Goal: Task Accomplishment & Management: Use online tool/utility

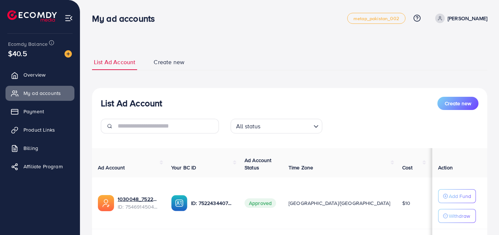
scroll to position [100, 0]
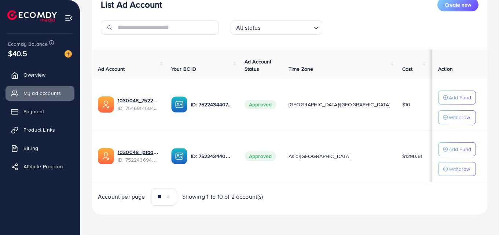
click at [313, 234] on div "List Ad Account Create new List Ad Account Create new All status Loading... Ad …" at bounding box center [289, 68] width 419 height 334
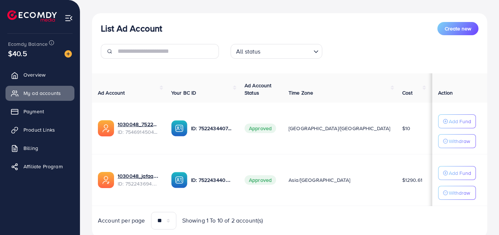
scroll to position [76, 0]
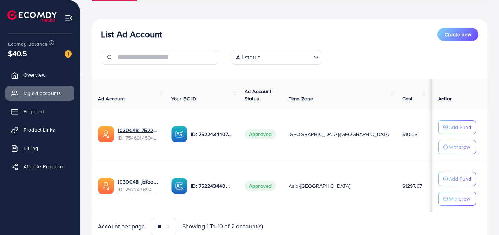
scroll to position [69, 0]
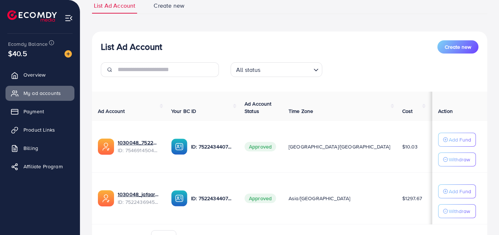
scroll to position [61, 0]
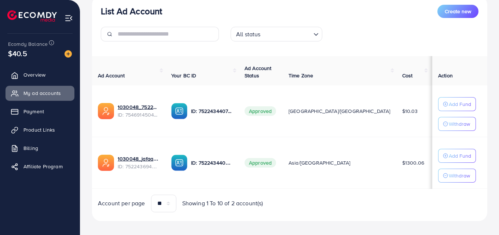
scroll to position [92, 0]
